Goal: Task Accomplishment & Management: Complete application form

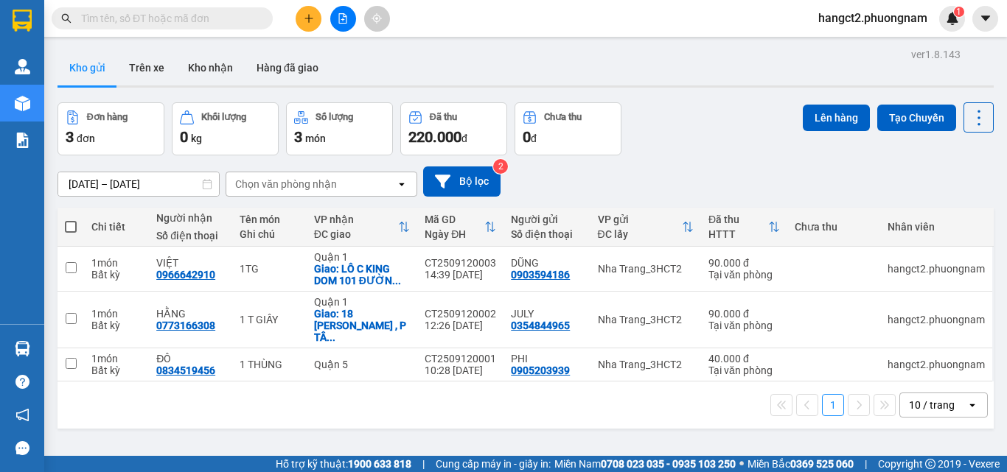
click at [313, 21] on icon "plus" at bounding box center [309, 18] width 10 height 10
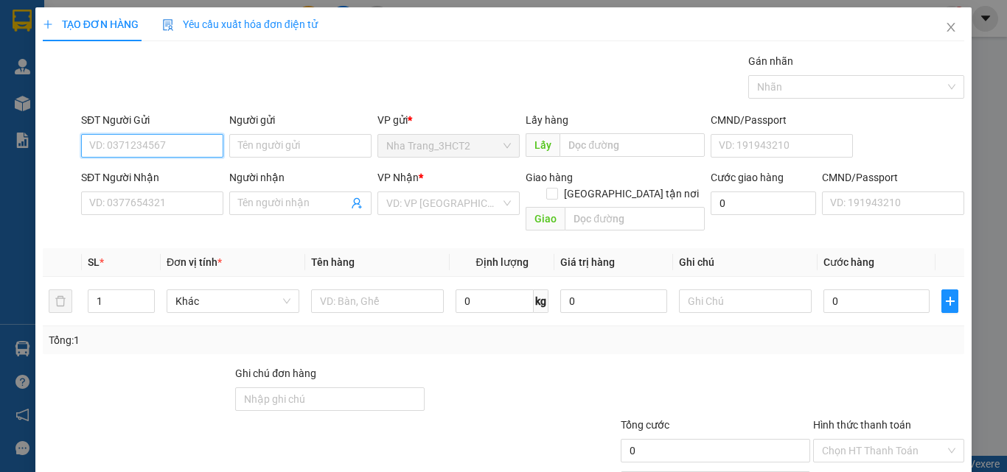
click at [198, 136] on input "SĐT Người Gửi" at bounding box center [152, 146] width 142 height 24
click at [207, 144] on input "SĐT Người Gửi" at bounding box center [152, 146] width 142 height 24
type input "0933263317"
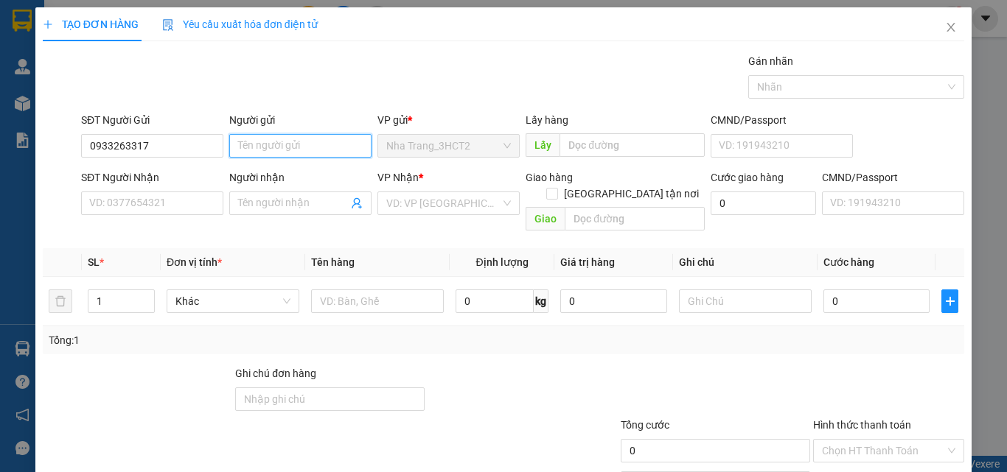
click at [251, 139] on input "Người gửi" at bounding box center [300, 146] width 142 height 24
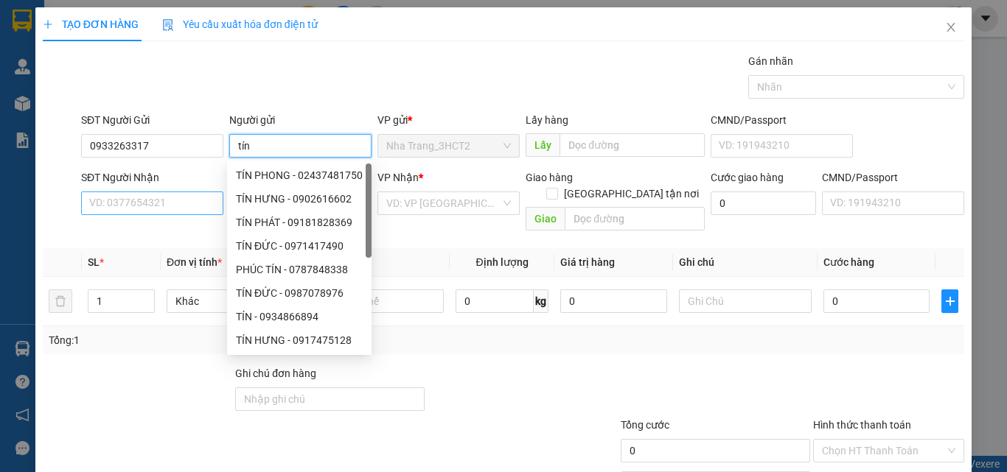
type input "tín"
click at [125, 203] on input "SĐT Người Nhận" at bounding box center [152, 204] width 142 height 24
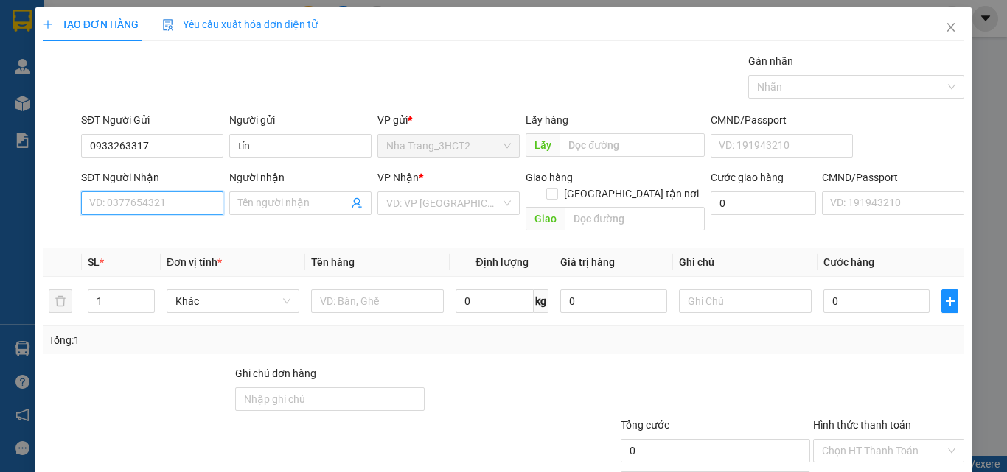
click at [111, 203] on input "SĐT Người Nhận" at bounding box center [152, 204] width 142 height 24
type input "0916366755"
click at [259, 198] on input "Người nhận" at bounding box center [293, 203] width 110 height 16
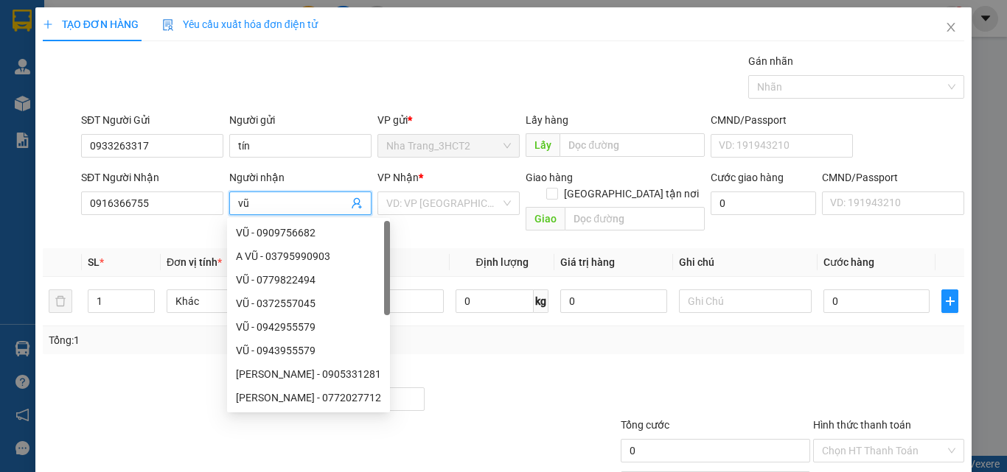
type input "v"
type input "VŨ"
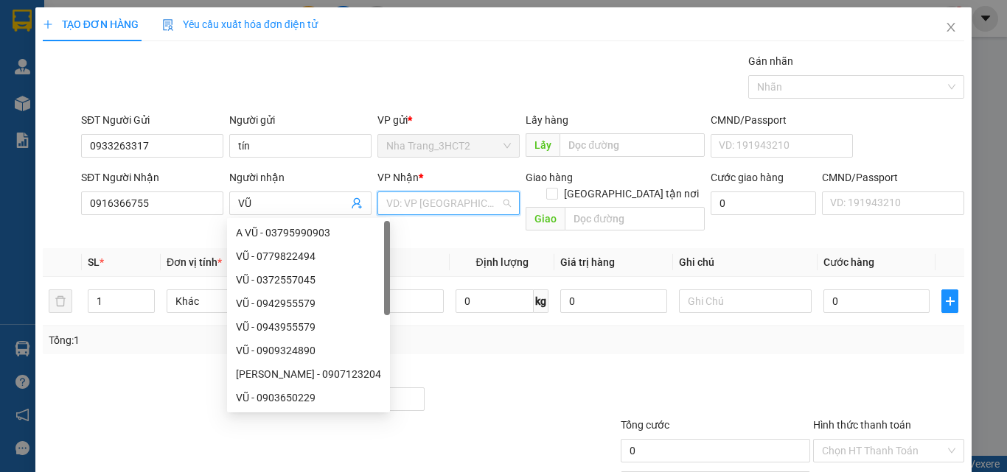
click at [420, 207] on input "search" at bounding box center [443, 203] width 114 height 22
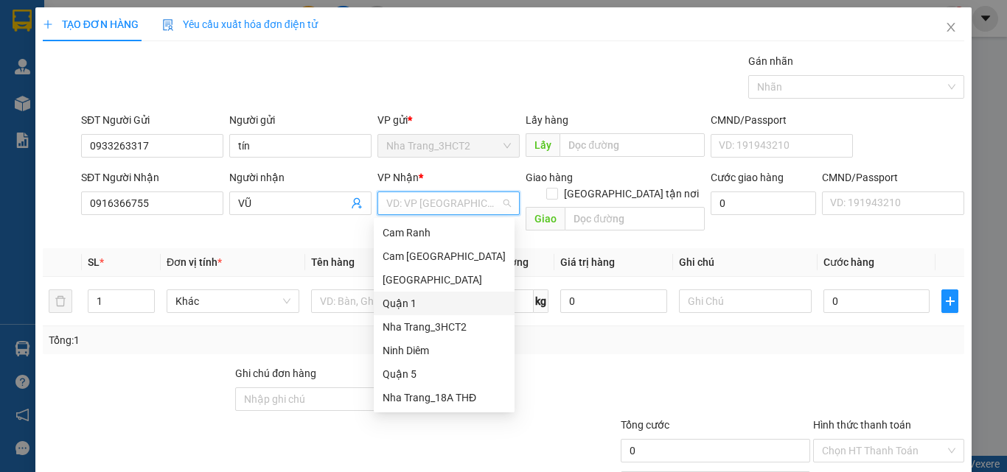
click at [433, 301] on div "Quận 1" at bounding box center [443, 303] width 123 height 16
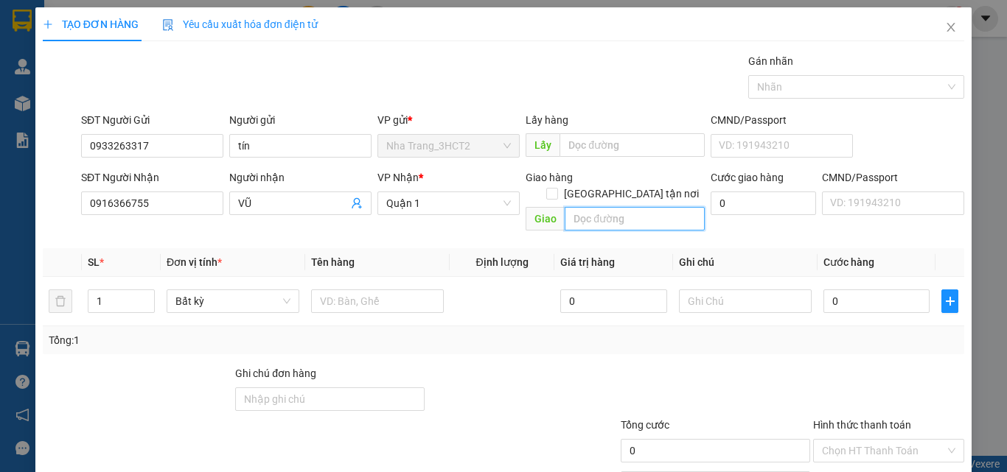
click at [617, 207] on input "text" at bounding box center [634, 219] width 140 height 24
type input "73/49 NI SƯ [PERSON_NAME], PHƯỜNG [GEOGRAPHIC_DATA]"
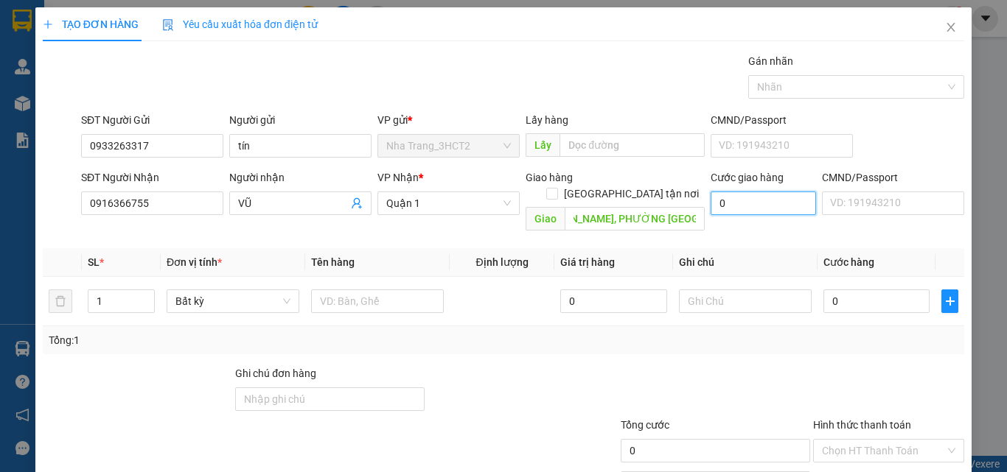
click at [760, 210] on input "0" at bounding box center [762, 204] width 105 height 24
click at [671, 186] on span "[GEOGRAPHIC_DATA] tận nơi" at bounding box center [631, 194] width 147 height 16
click at [556, 188] on input "[GEOGRAPHIC_DATA] tận nơi" at bounding box center [551, 193] width 10 height 10
checkbox input "true"
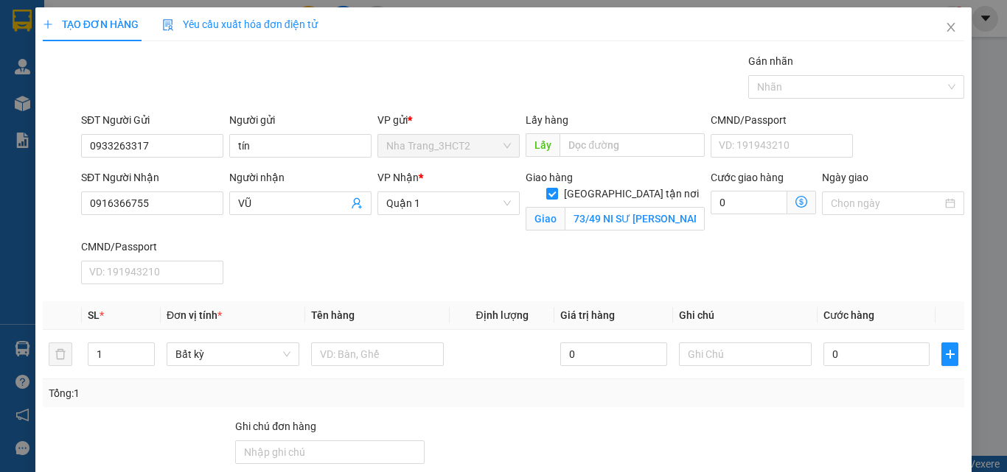
drag, startPoint x: 799, startPoint y: 207, endPoint x: 789, endPoint y: 207, distance: 9.6
click at [798, 208] on span at bounding box center [801, 203] width 29 height 24
click at [795, 206] on icon "dollar-circle" at bounding box center [801, 202] width 12 height 12
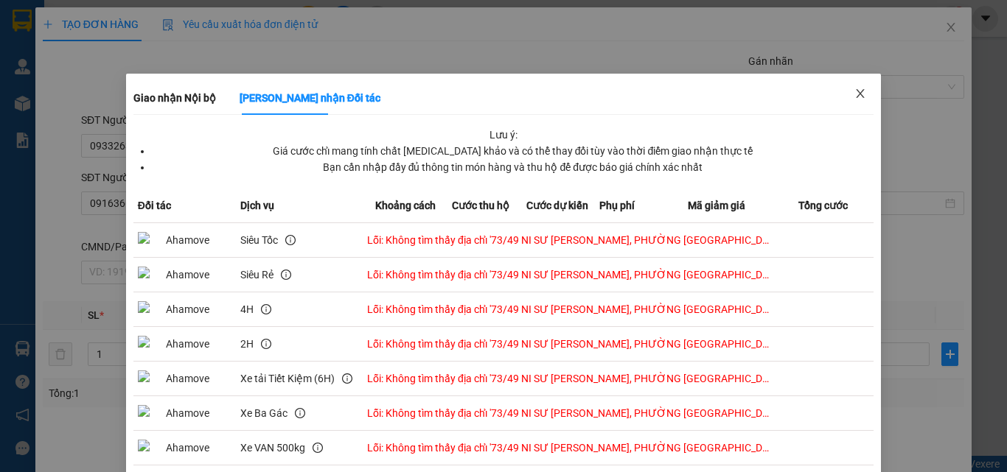
click at [840, 88] on span "Close" at bounding box center [859, 94] width 41 height 41
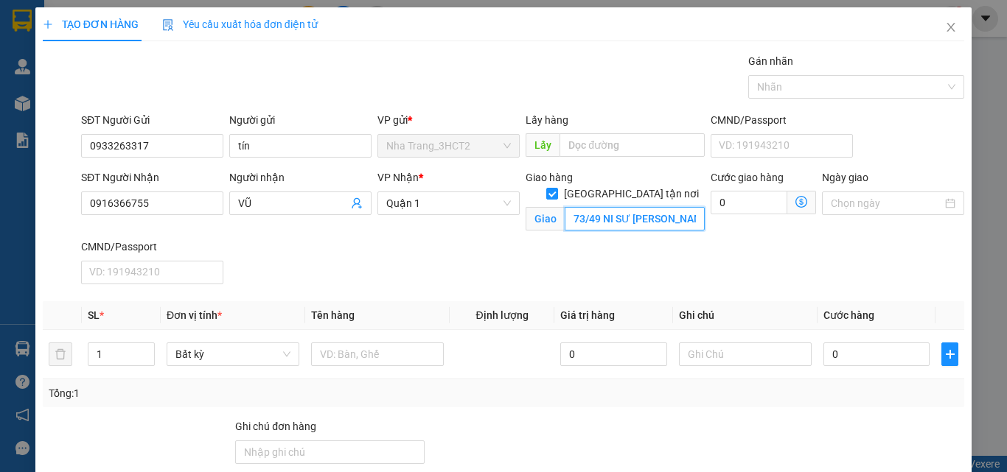
click at [638, 207] on input "73/49 NI SƯ [PERSON_NAME], PHƯỜNG [GEOGRAPHIC_DATA]" at bounding box center [634, 219] width 140 height 24
click at [651, 207] on input "73/49 NI SƯ [PERSON_NAME], PHƯỜNG [GEOGRAPHIC_DATA]" at bounding box center [634, 219] width 140 height 24
click at [680, 207] on input "73/49 NI SƯ [PERSON_NAME], PHƯỜNG [GEOGRAPHIC_DATA]" at bounding box center [634, 219] width 140 height 24
click at [687, 207] on input "73/49 NI SƯ [PERSON_NAME], PHƯỜNG [GEOGRAPHIC_DATA]" at bounding box center [634, 219] width 140 height 24
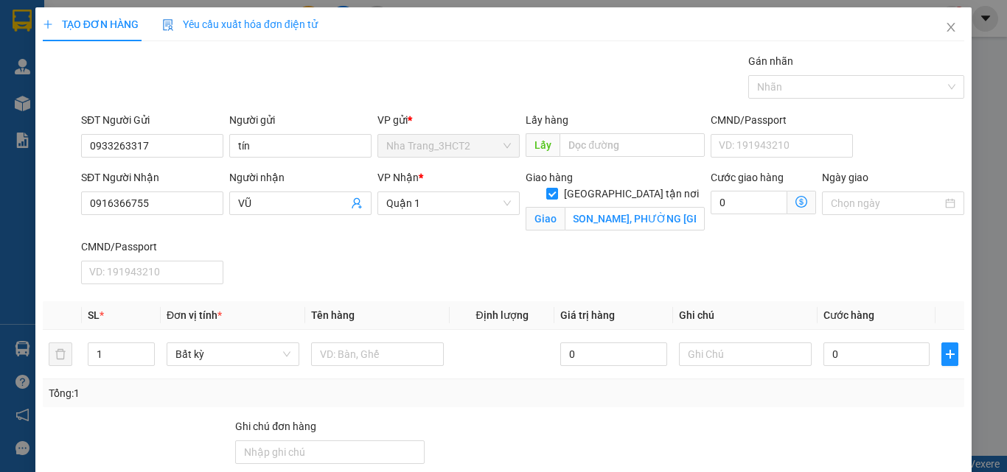
click at [795, 201] on icon "dollar-circle" at bounding box center [801, 202] width 12 height 12
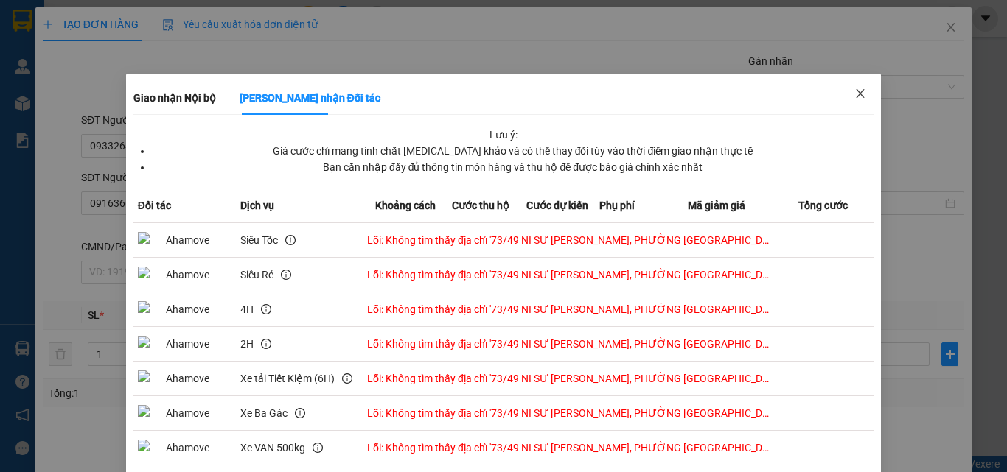
click at [856, 93] on icon "close" at bounding box center [860, 93] width 8 height 9
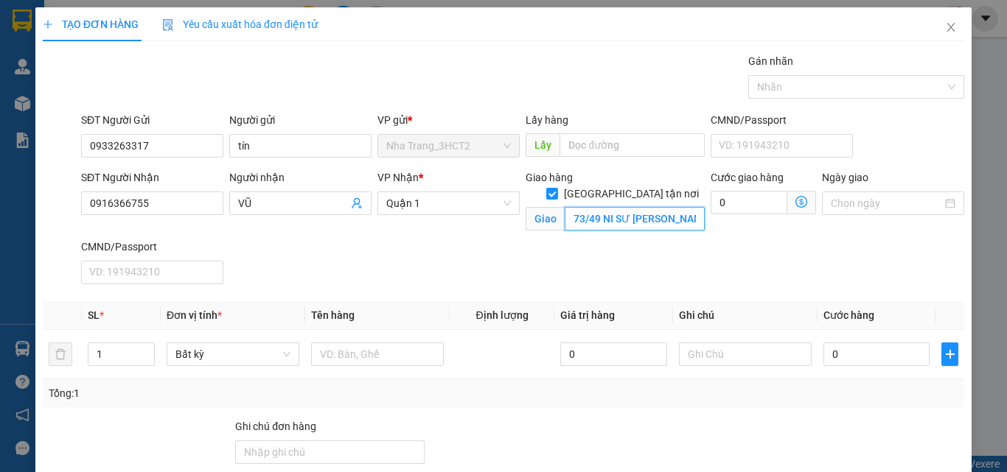
click at [665, 207] on input "73/49 NI SƯ [PERSON_NAME], PHƯỜNG [GEOGRAPHIC_DATA]" at bounding box center [634, 219] width 140 height 24
click at [594, 207] on input "73/49 NI SƯ [PERSON_NAME], PHƯỜNG [GEOGRAPHIC_DATA]" at bounding box center [634, 219] width 140 height 24
click at [585, 209] on input "73/49 NI SƯ [PERSON_NAME], PHƯỜNG [GEOGRAPHIC_DATA]" at bounding box center [634, 219] width 140 height 24
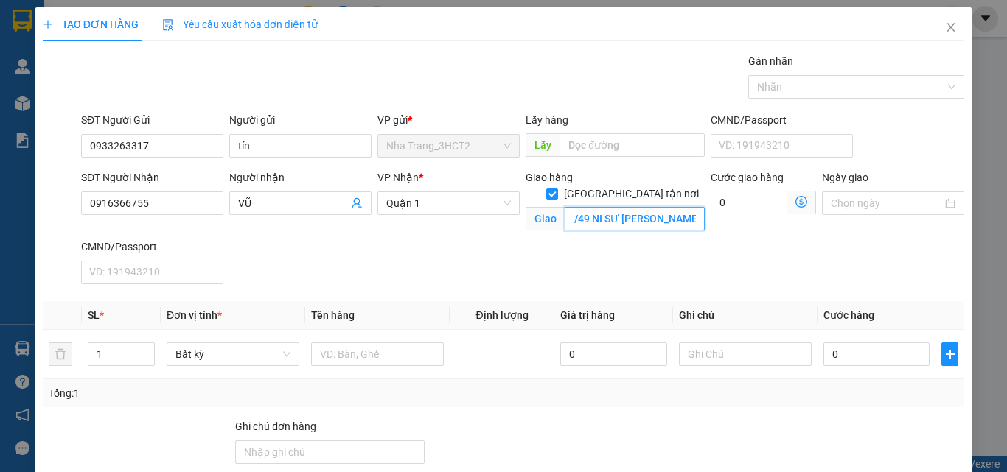
scroll to position [0, 0]
click at [597, 207] on input "73/49 NI SƯ [PERSON_NAME], PHƯỜNG [GEOGRAPHIC_DATA]" at bounding box center [634, 219] width 140 height 24
click at [566, 207] on input "73/49 NI SƯ [PERSON_NAME], PHƯỜNG [GEOGRAPHIC_DATA]" at bounding box center [634, 219] width 140 height 24
click at [599, 207] on input "73/49 NI SƯ [PERSON_NAME], PHƯỜNG [GEOGRAPHIC_DATA]" at bounding box center [634, 219] width 140 height 24
type input "73/49 ĐƯỜNG NI SƯ [PERSON_NAME], PHƯỜNG [GEOGRAPHIC_DATA]"
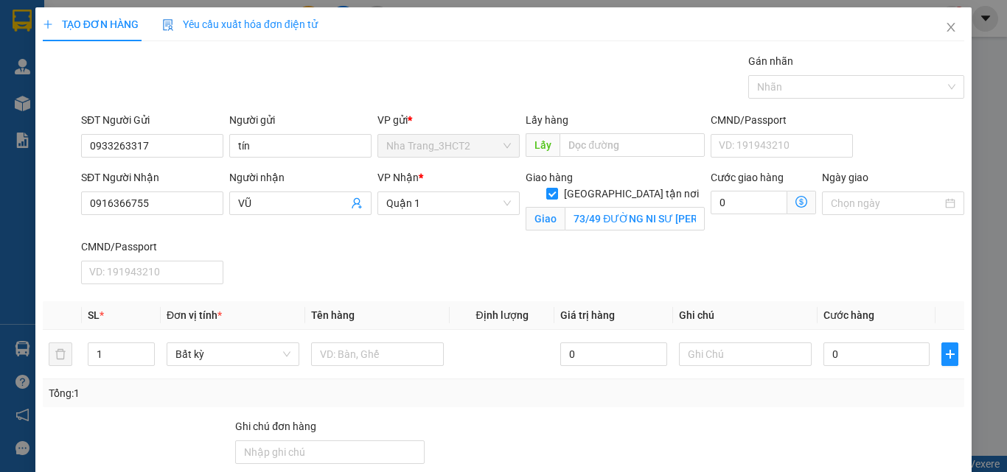
click at [795, 204] on icon "dollar-circle" at bounding box center [801, 202] width 12 height 12
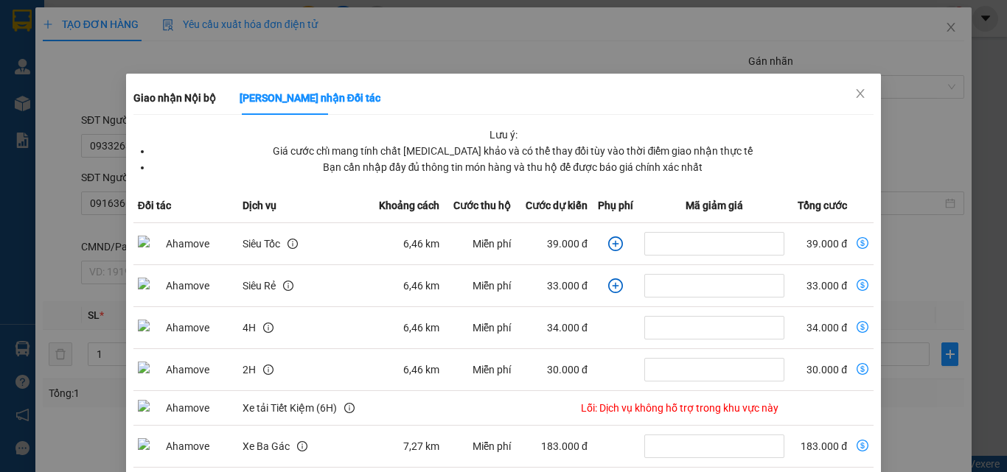
click at [887, 115] on div "Giao nhận Nội bộ Giao nhận Đối tác Lưu ý: Giá cước chỉ mang tính chất [MEDICAL_…" at bounding box center [503, 236] width 1007 height 472
click at [854, 99] on icon "close" at bounding box center [860, 94] width 12 height 12
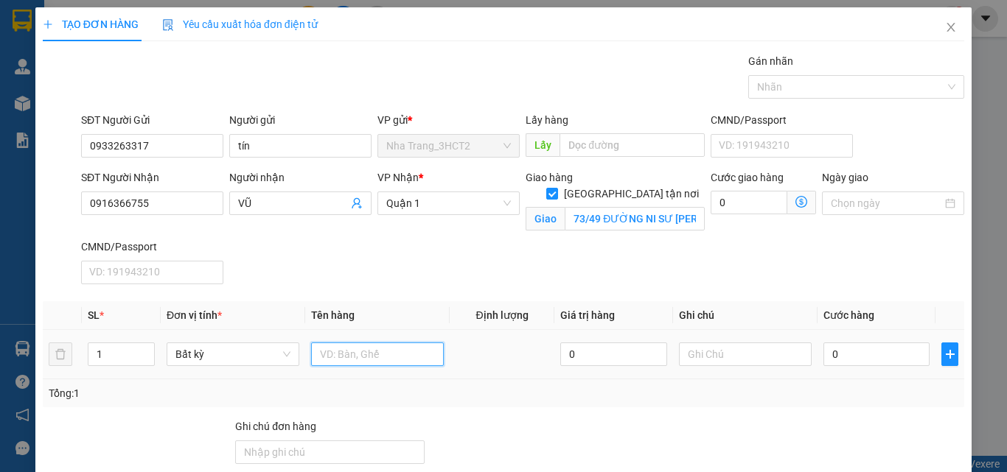
click at [374, 360] on input "text" at bounding box center [377, 355] width 133 height 24
click at [386, 361] on input "text" at bounding box center [377, 355] width 133 height 24
type input "3 VALI + 1T"
click at [844, 357] on input "0" at bounding box center [876, 355] width 106 height 24
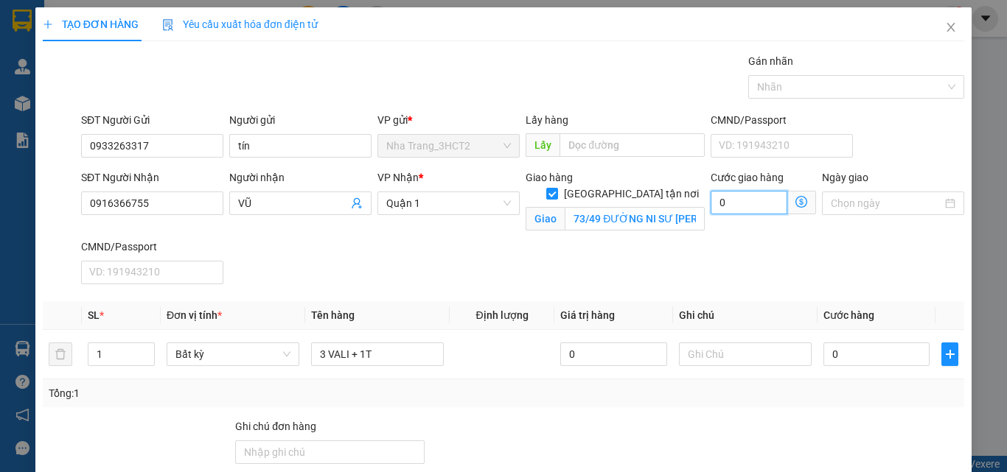
click at [734, 206] on input "0" at bounding box center [748, 203] width 77 height 24
type input "2"
type input "20"
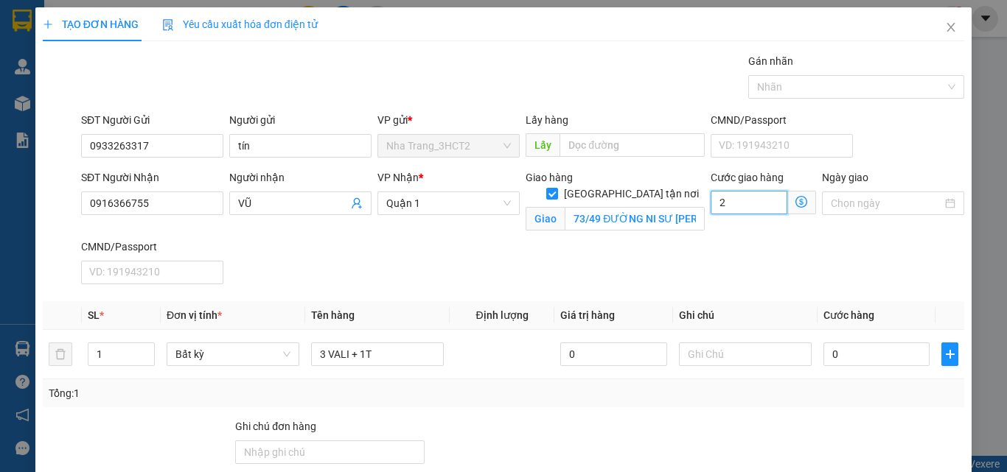
type input "20"
type input "200"
type input "2.000"
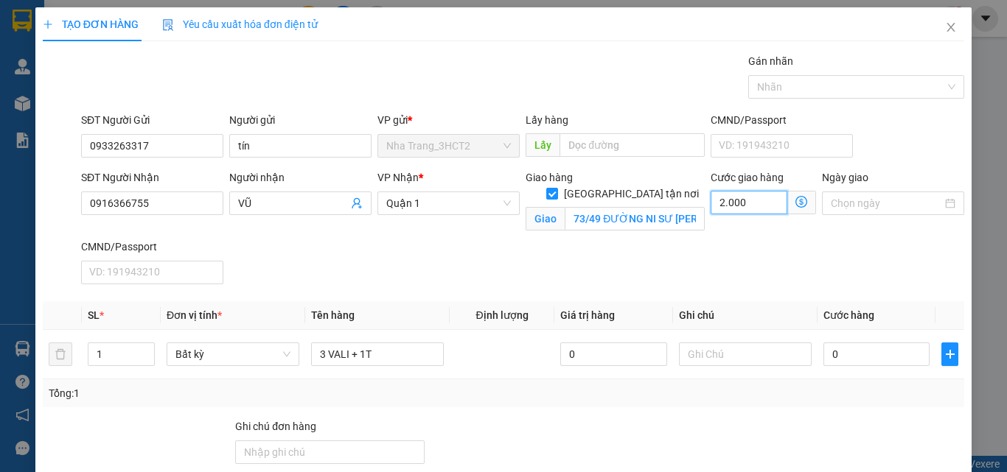
type input "2.000"
type input "20.000"
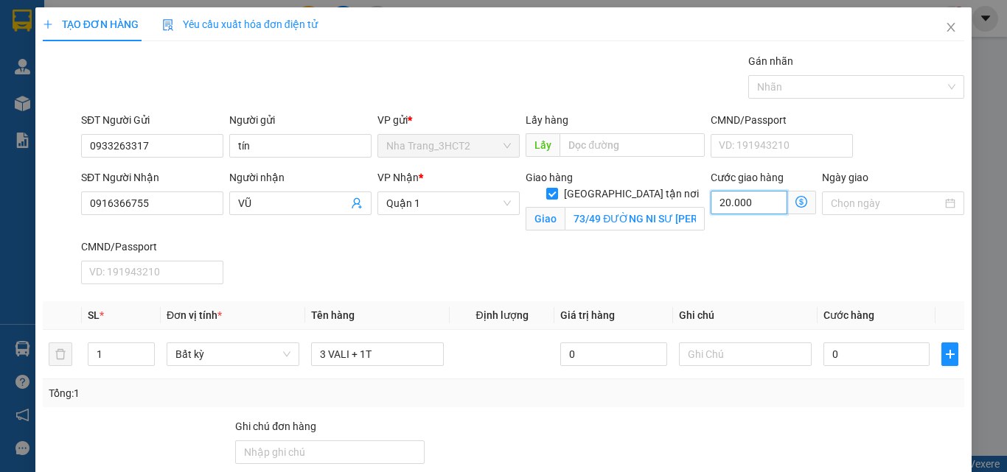
type input "200.000"
click at [857, 352] on input "0" at bounding box center [876, 355] width 106 height 24
click at [724, 209] on input "200.000" at bounding box center [748, 203] width 77 height 24
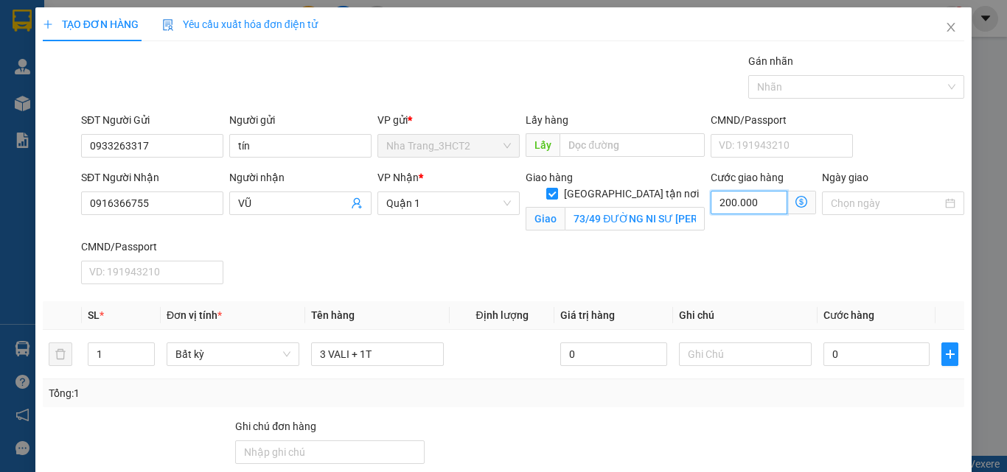
type input "1"
type input "19"
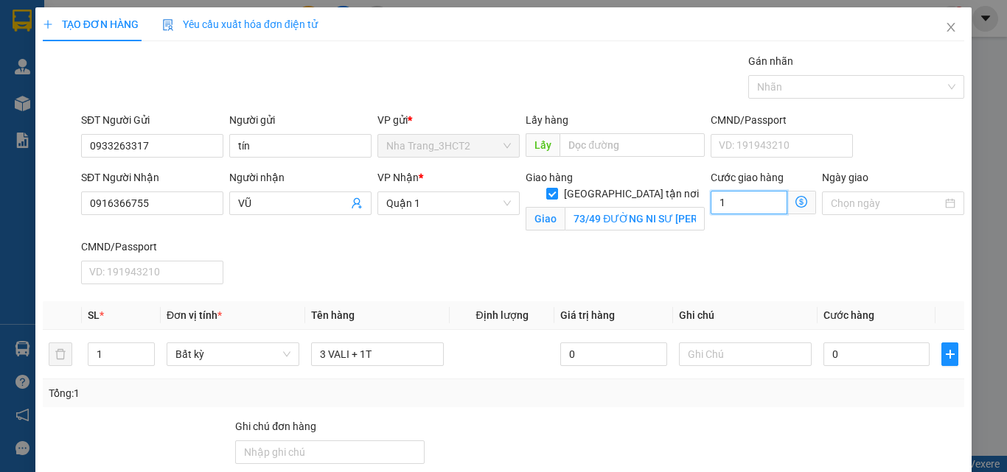
type input "19"
type input "190"
type input "1.900"
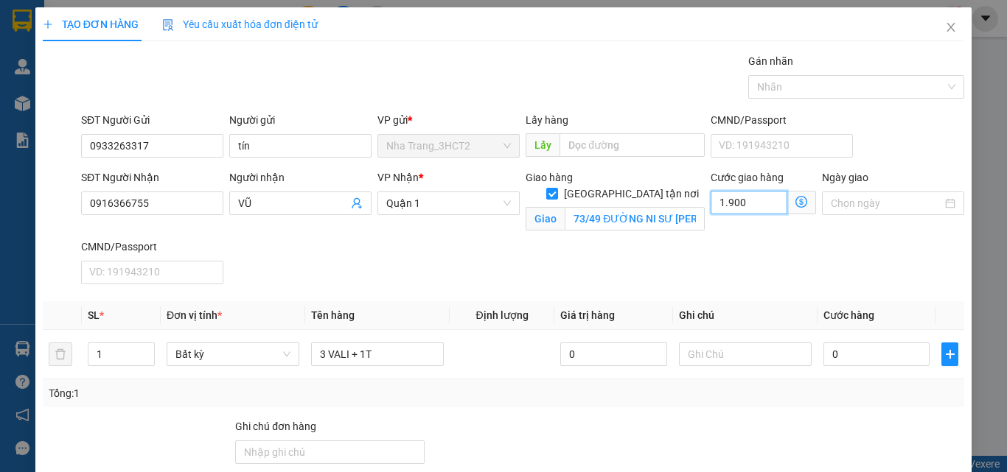
type input "1.900"
type input "19.000"
type input "190.000"
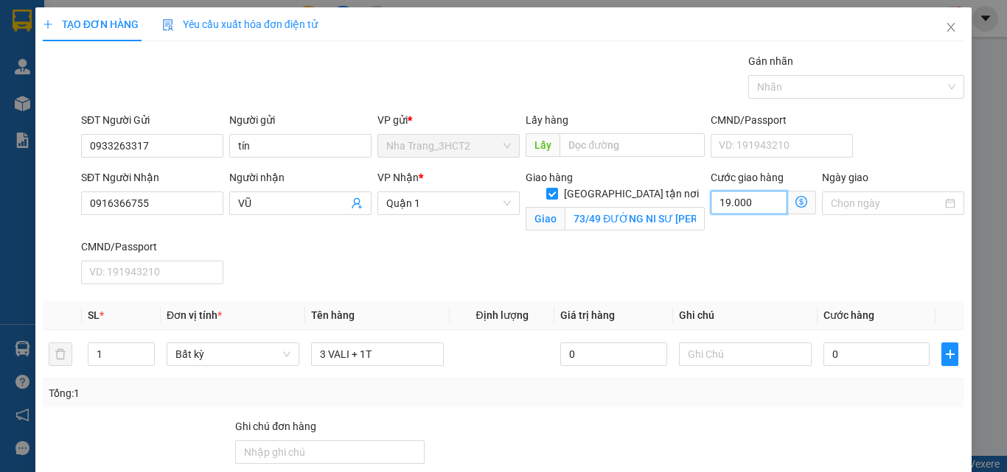
type input "190.000"
click at [854, 371] on td "0" at bounding box center [876, 354] width 118 height 49
click at [853, 360] on input "0" at bounding box center [876, 355] width 106 height 24
click at [768, 210] on input "190.000" at bounding box center [748, 203] width 77 height 24
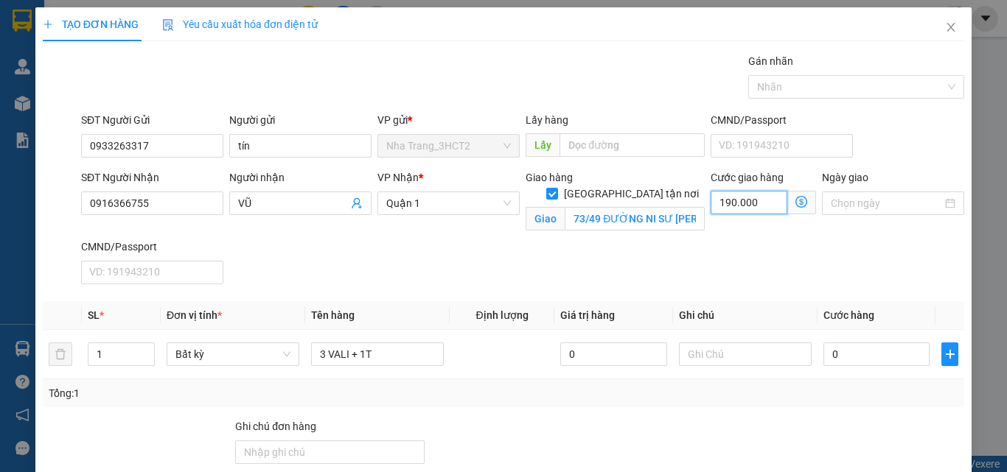
type input "1"
type input "18"
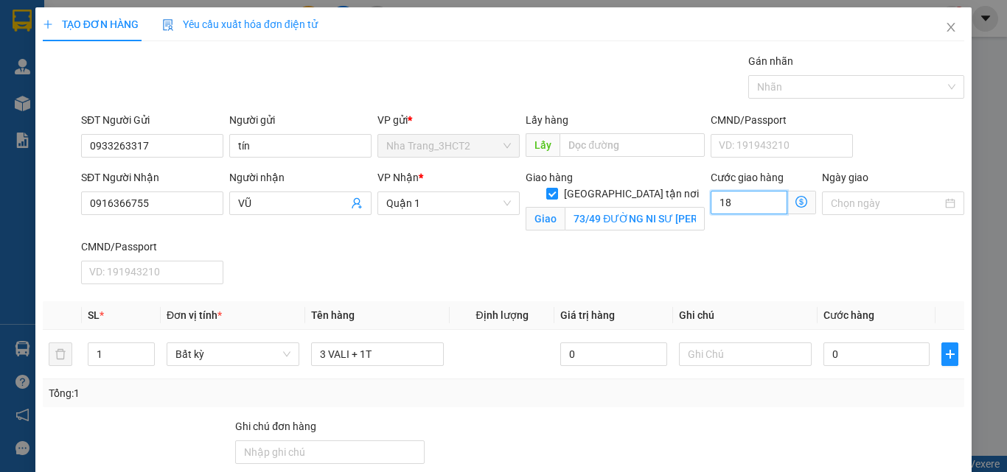
type input "180"
type input "18"
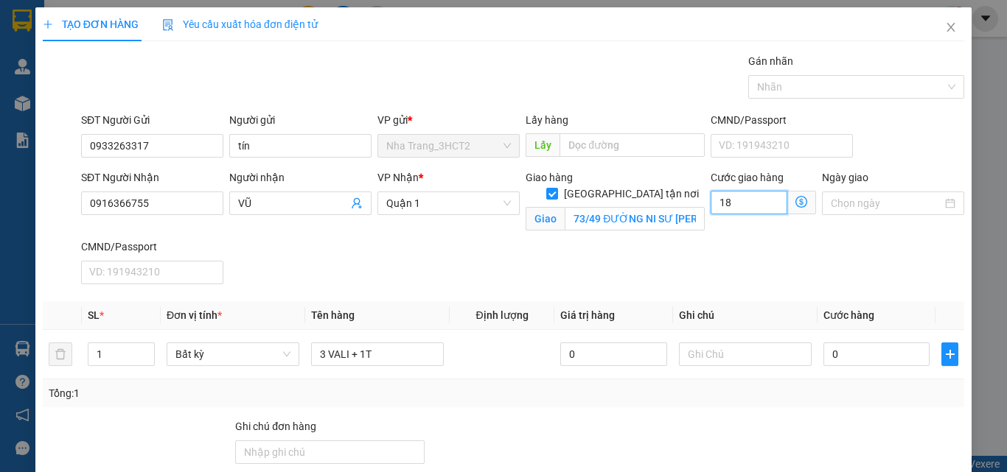
type input "1"
type input "0"
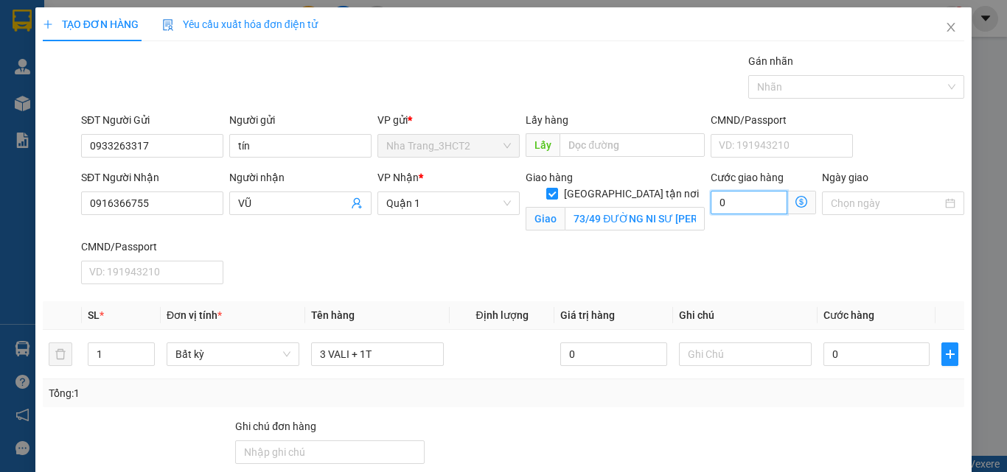
type input "0"
type input "1"
type input "18"
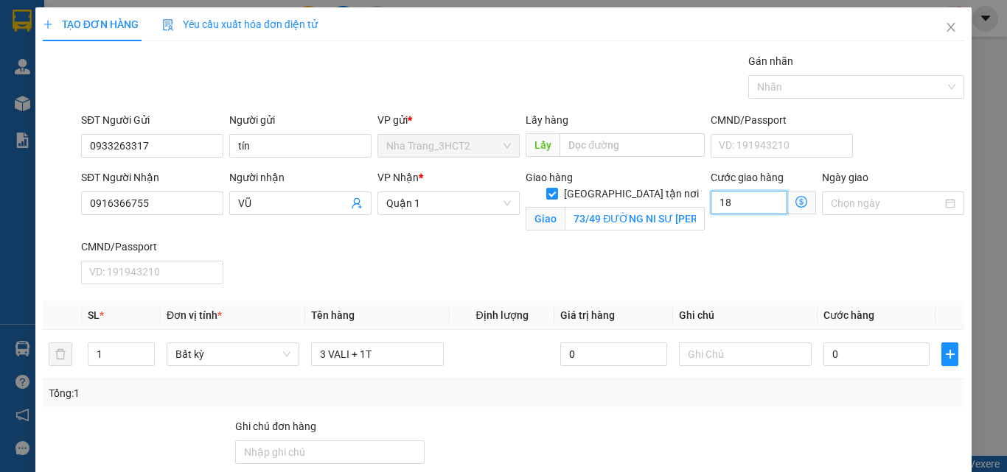
type input "18"
type input "180"
type input "1.800"
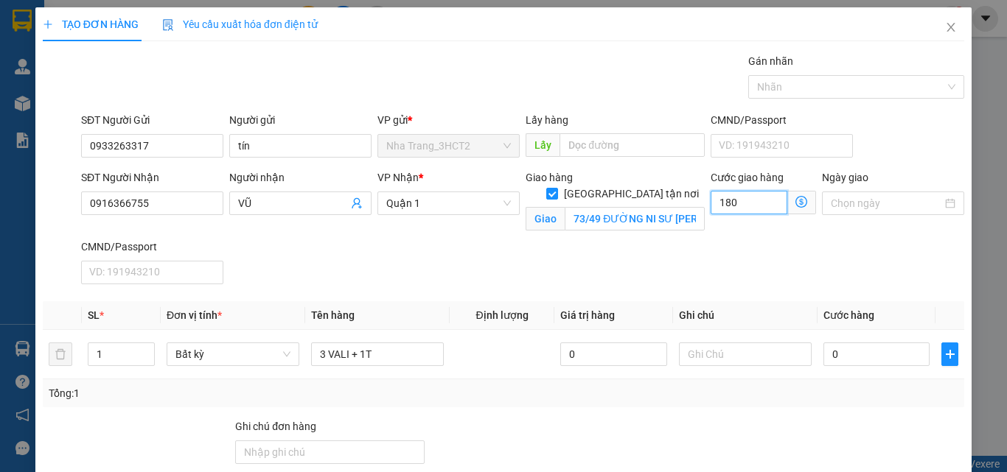
type input "1.800"
type input "18.000"
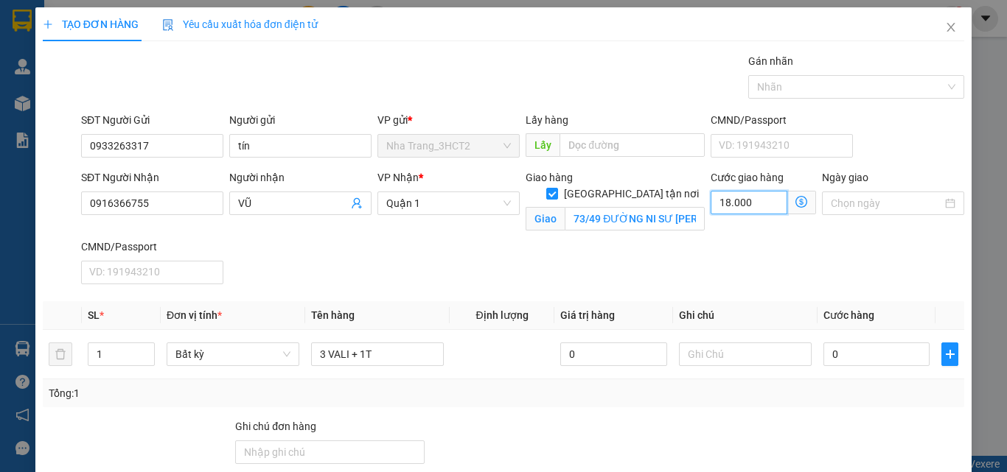
type input "180.000"
click at [599, 363] on input "0" at bounding box center [613, 355] width 106 height 24
click at [848, 350] on input "0" at bounding box center [876, 355] width 106 height 24
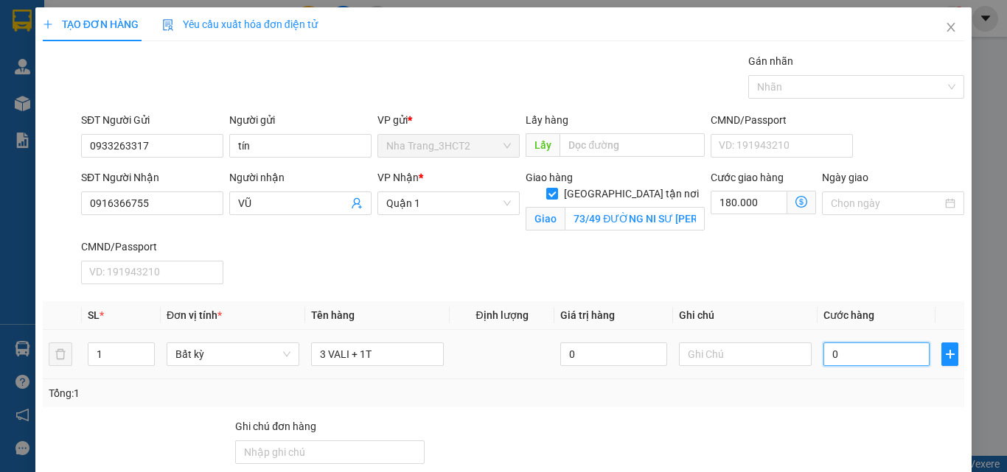
type input "2"
type input "180.002"
type input "0"
type input "180.000"
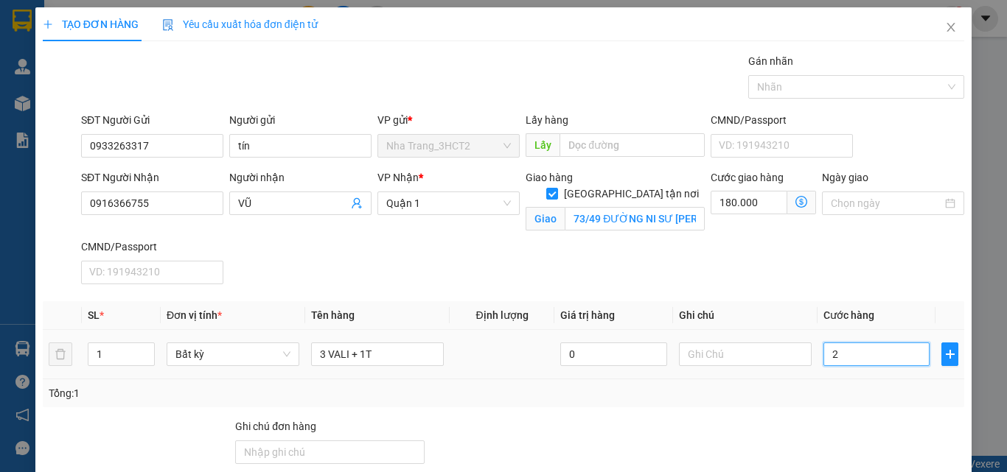
type input "180.000"
type input "01"
type input "180.001"
type input "0"
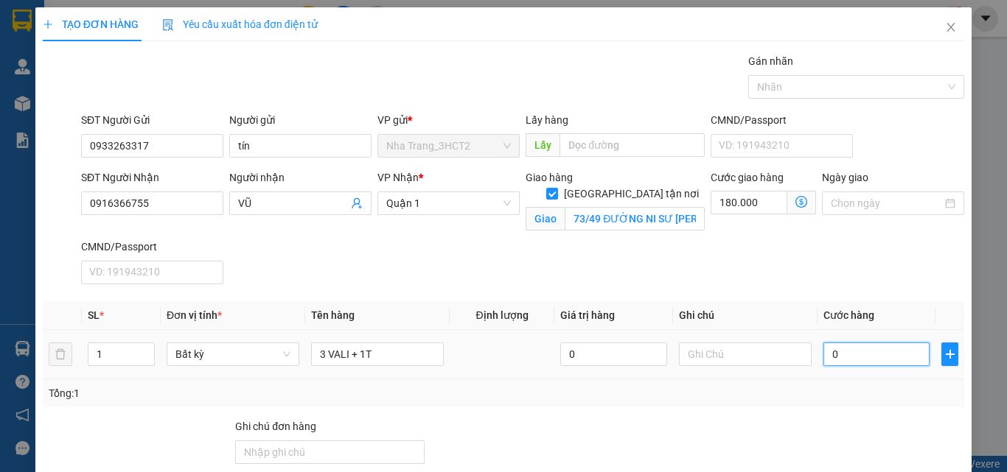
type input "180.000"
type input "02"
type input "180.002"
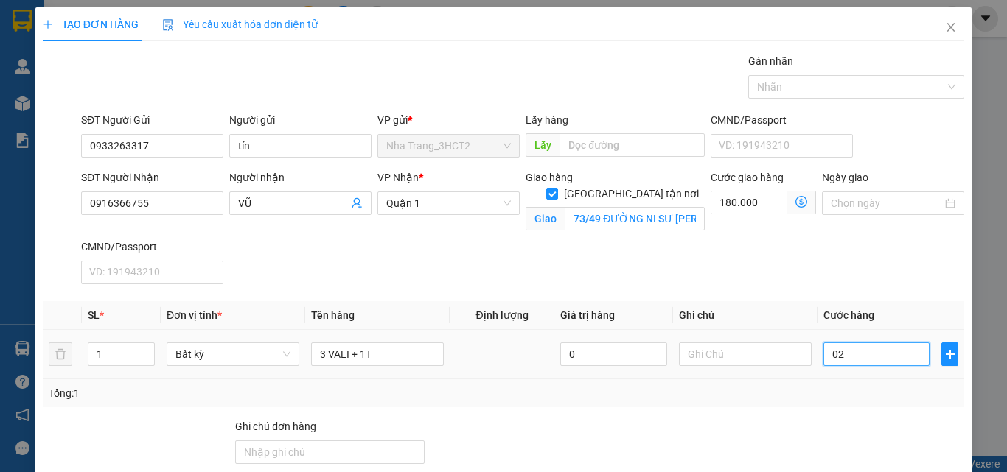
type input "022"
type input "180.022"
type input "0.220"
type input "180.220"
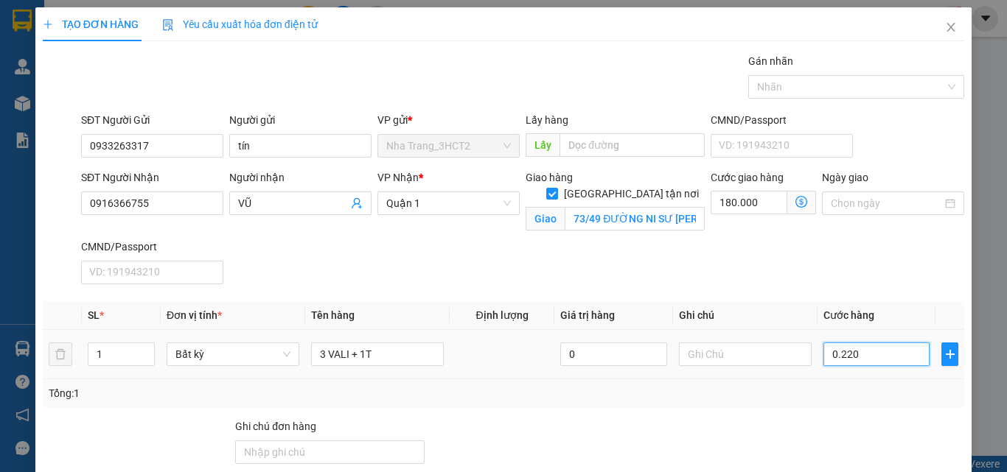
type input "180.220"
type input "02.200"
type input "182.200"
type input "022.000"
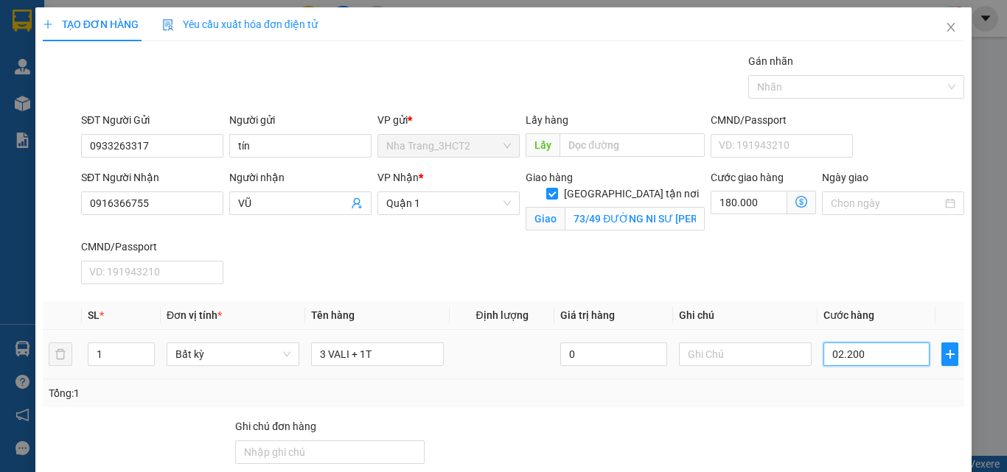
type input "202.000"
click at [826, 357] on input "022.000" at bounding box center [876, 355] width 106 height 24
click at [834, 357] on input "22.000" at bounding box center [876, 355] width 106 height 24
type input "220.000"
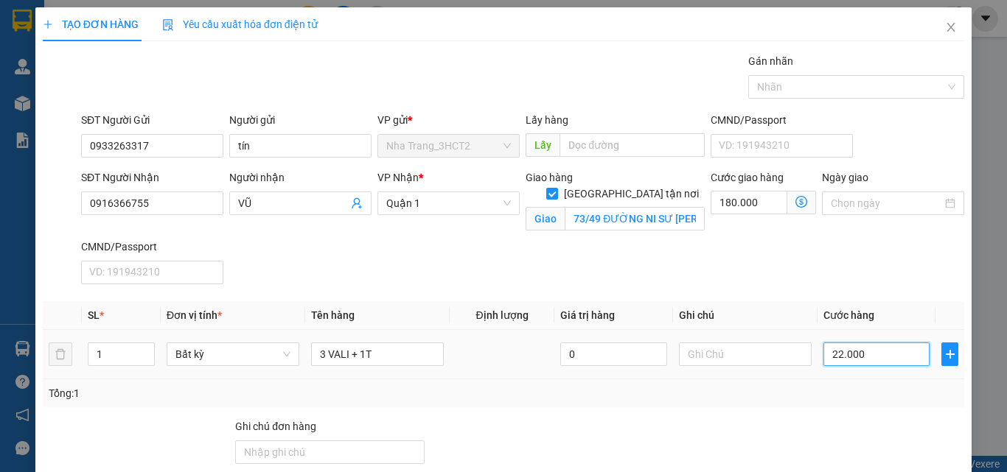
type input "400.000"
type input "220.000"
click at [813, 387] on div "Tổng: 1" at bounding box center [503, 393] width 909 height 16
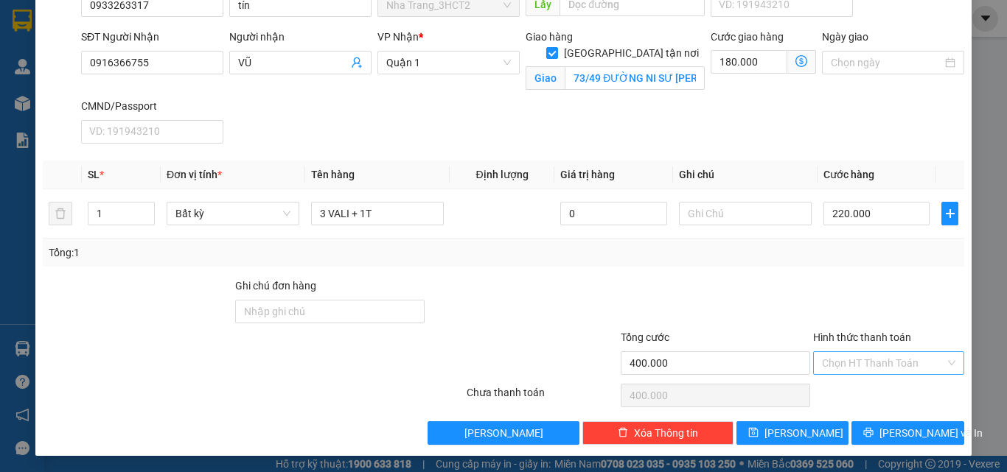
scroll to position [142, 0]
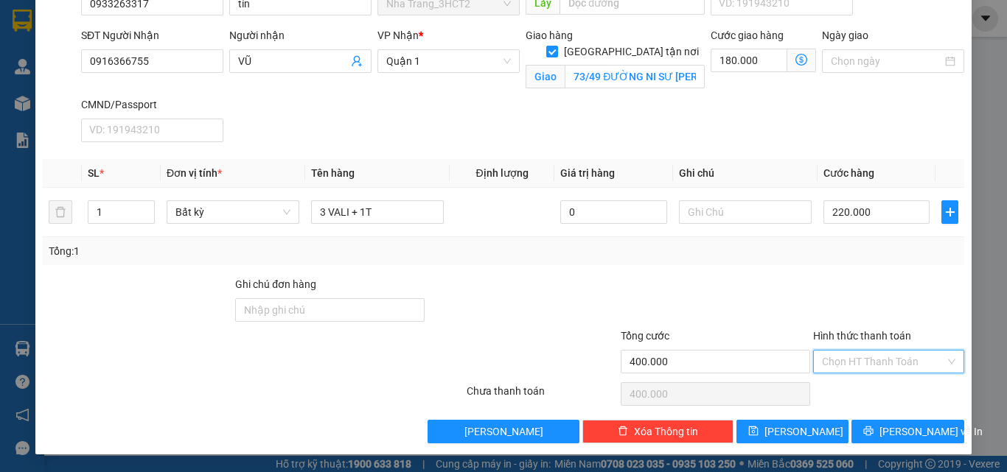
click at [867, 357] on input "Hình thức thanh toán" at bounding box center [883, 362] width 123 height 22
click at [849, 259] on div "Tại văn phòng" at bounding box center [879, 261] width 132 height 16
type input "0"
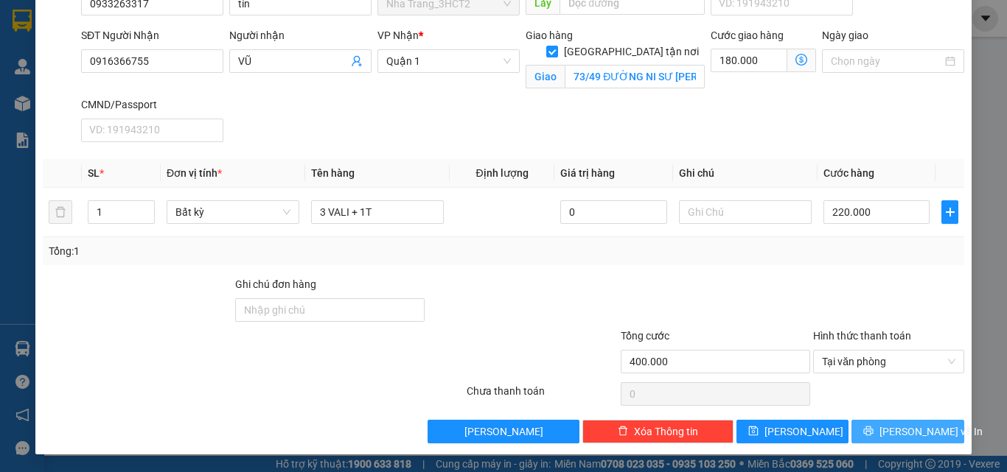
click at [914, 434] on span "[PERSON_NAME] và In" at bounding box center [930, 432] width 103 height 16
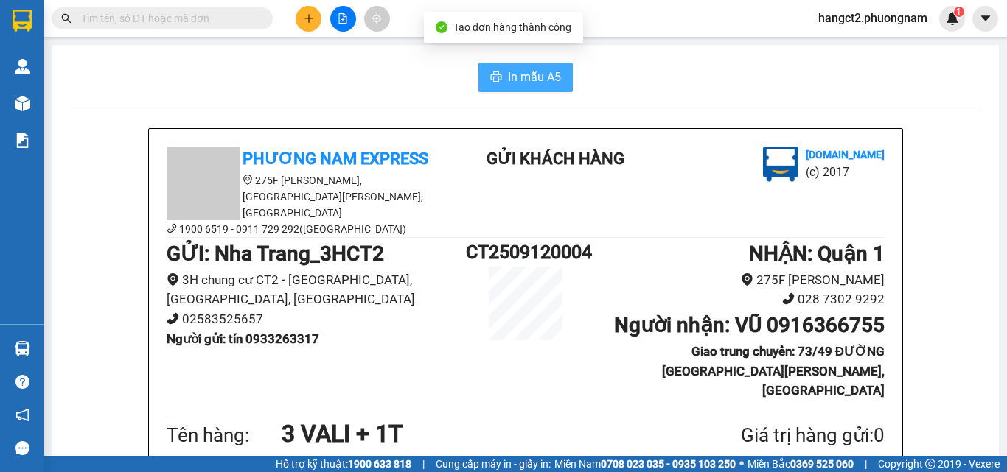
click at [531, 77] on span "In mẫu A5" at bounding box center [534, 77] width 53 height 18
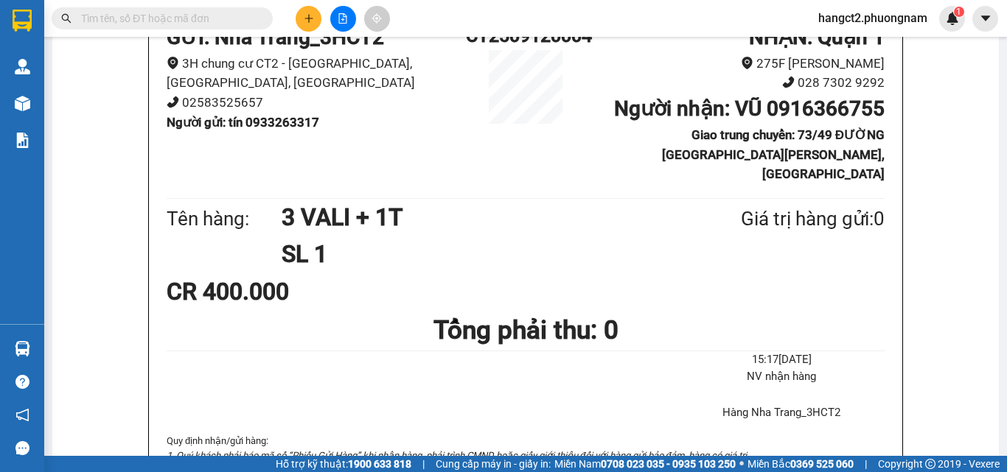
scroll to position [221, 0]
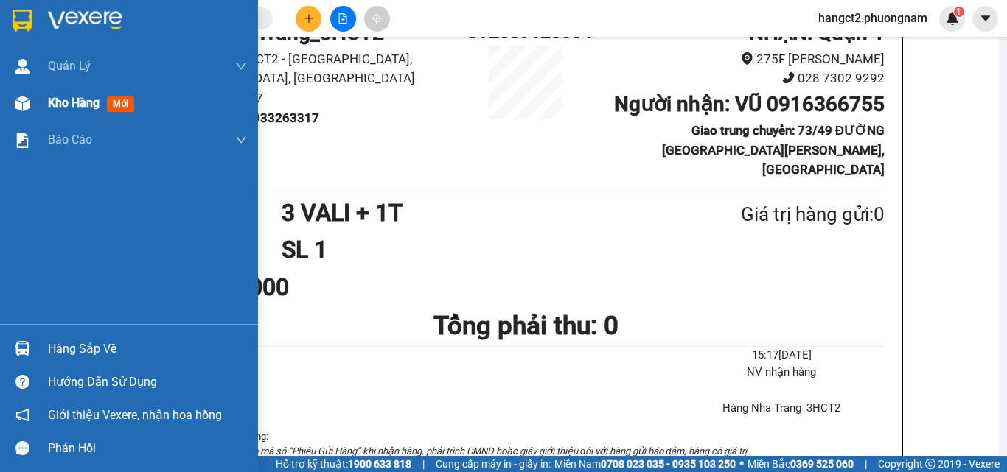
click at [43, 105] on div "Kho hàng mới" at bounding box center [129, 103] width 258 height 37
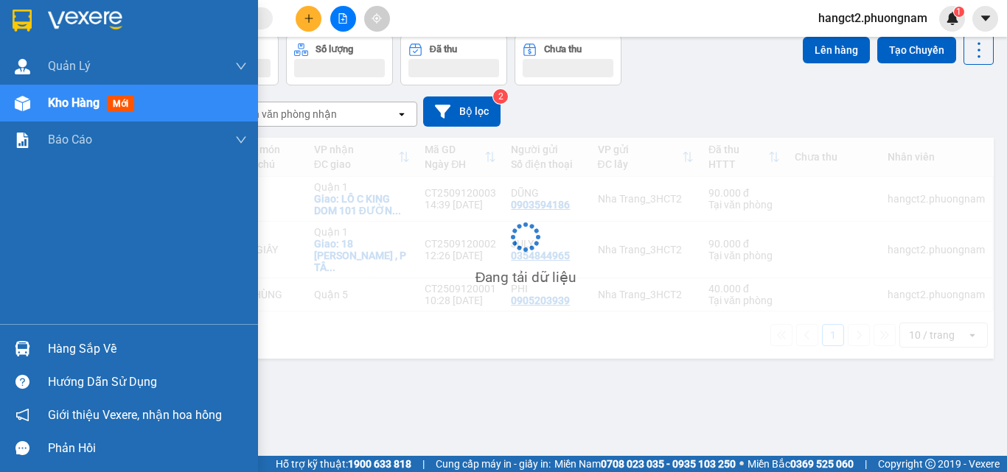
scroll to position [68, 0]
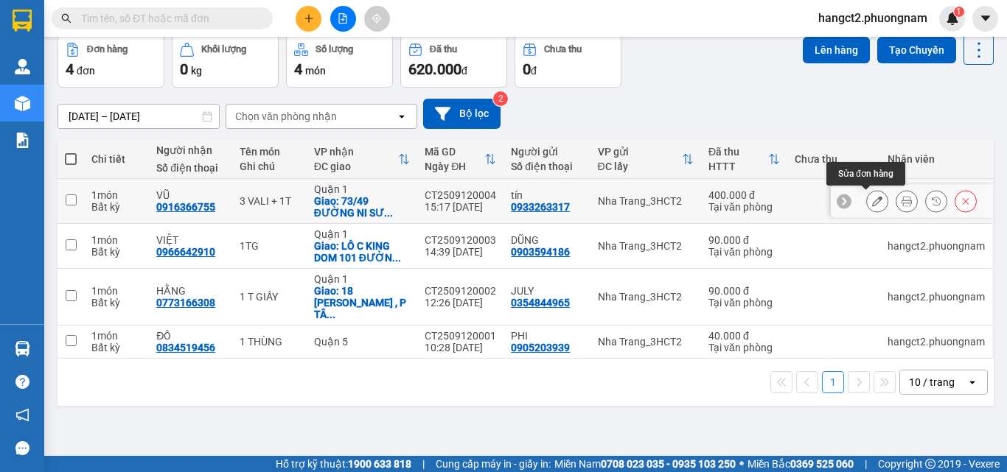
click at [872, 206] on icon at bounding box center [877, 201] width 10 height 10
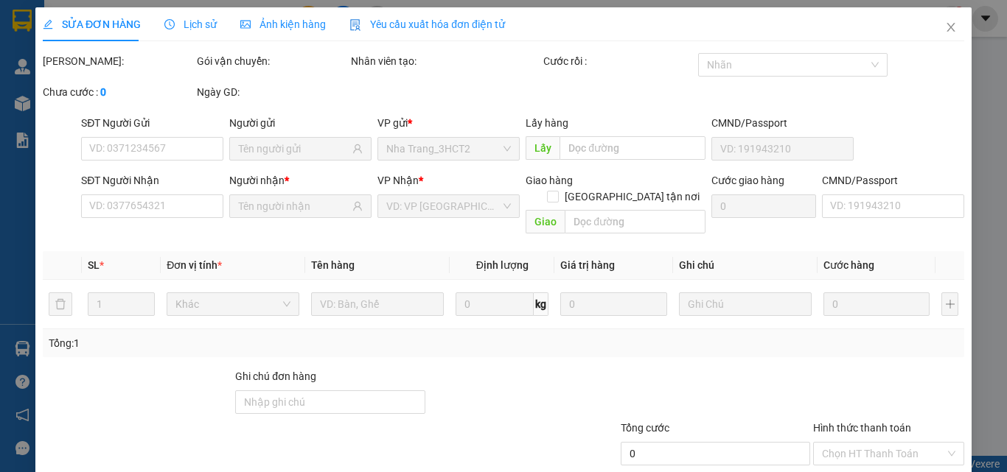
type input "0933263317"
type input "0916366755"
checkbox input "true"
type input "73/49 ĐƯỜNG NI SƯ [PERSON_NAME], PHƯỜNG [GEOGRAPHIC_DATA]"
type input "400.000"
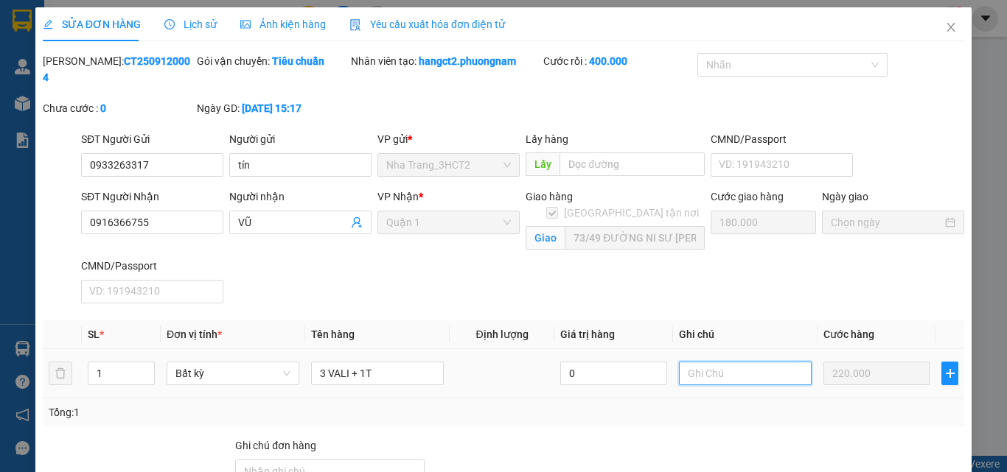
click at [697, 362] on input "text" at bounding box center [745, 374] width 133 height 24
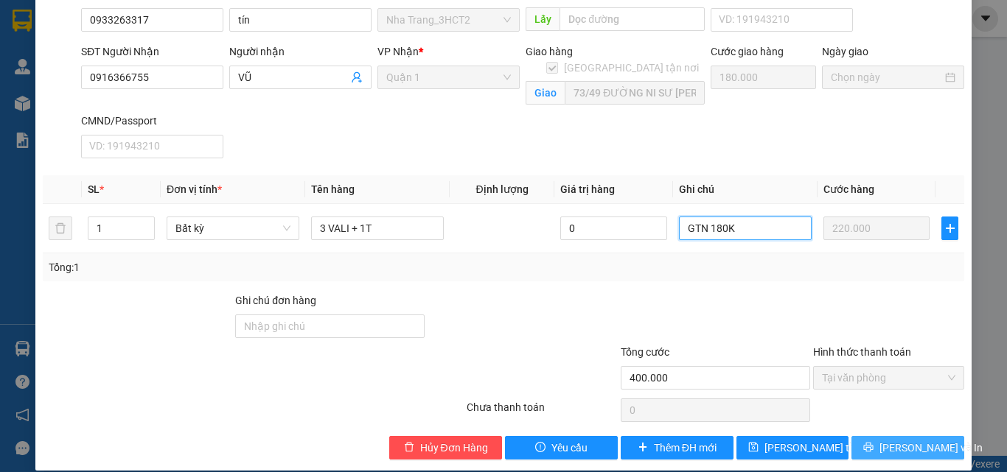
type input "GTN 180K"
click at [938, 436] on button "[PERSON_NAME] và In" at bounding box center [907, 448] width 113 height 24
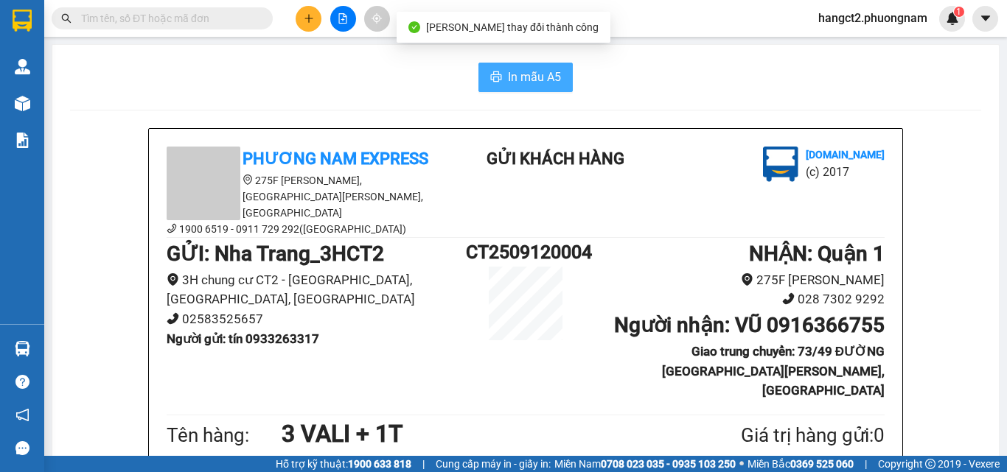
click at [556, 79] on button "In mẫu A5" at bounding box center [525, 77] width 94 height 29
